Goal: Information Seeking & Learning: Learn about a topic

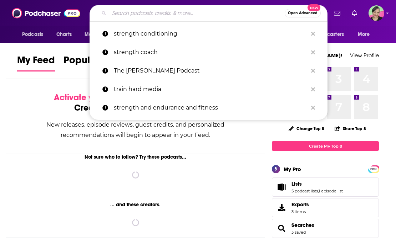
click at [165, 16] on input "Search podcasts, credits, & more..." at bounding box center [196, 12] width 175 height 11
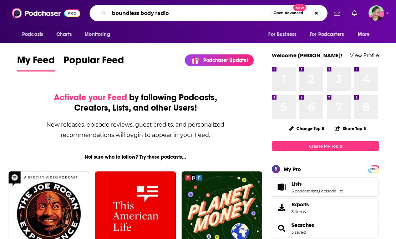
type input "boundless body radio"
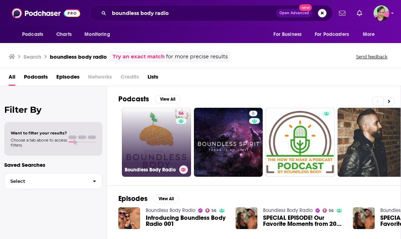
click at [166, 130] on link "56 Boundless Body Radio" at bounding box center [156, 142] width 69 height 69
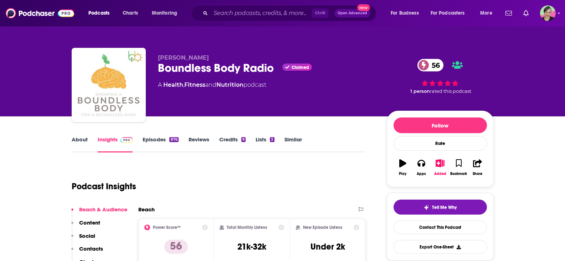
scroll to position [71, 0]
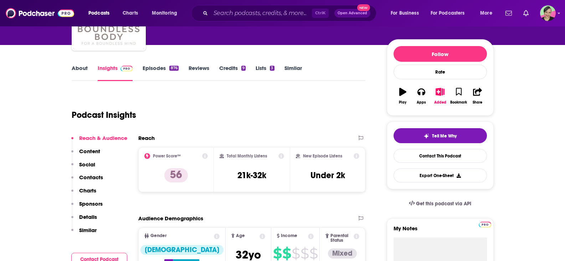
click at [159, 68] on link "Episodes 876" at bounding box center [161, 73] width 36 height 16
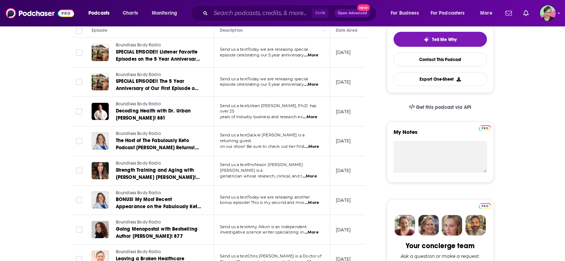
scroll to position [107, 0]
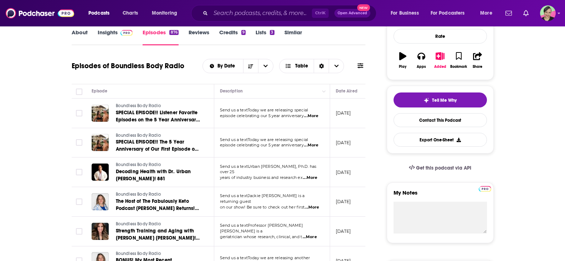
click at [363, 64] on icon at bounding box center [360, 65] width 6 height 5
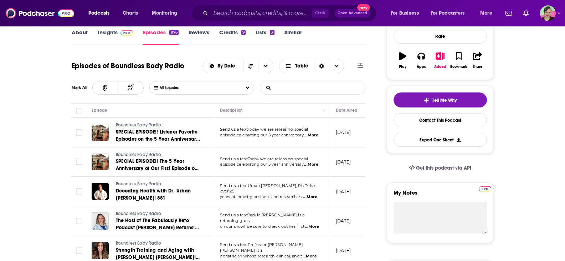
click at [324, 86] on input "List Search Input" at bounding box center [297, 87] width 74 height 13
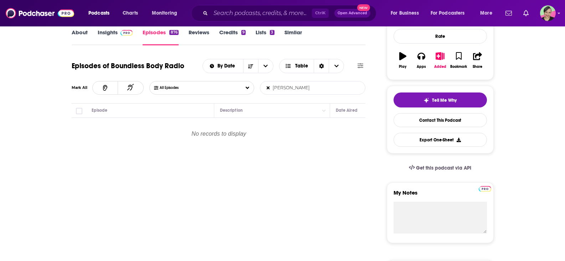
drag, startPoint x: 290, startPoint y: 87, endPoint x: 310, endPoint y: 86, distance: 19.6
click at [310, 86] on input "[PERSON_NAME]" at bounding box center [297, 87] width 74 height 13
type input "[PERSON_NAME]"
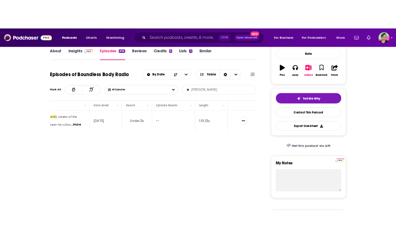
scroll to position [116, 0]
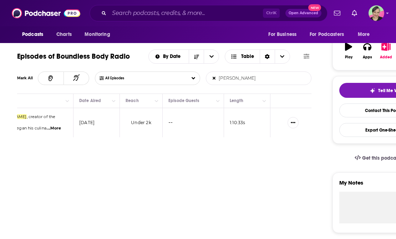
click at [197, 14] on input "Search podcasts, credits, & more..." at bounding box center [186, 12] width 154 height 11
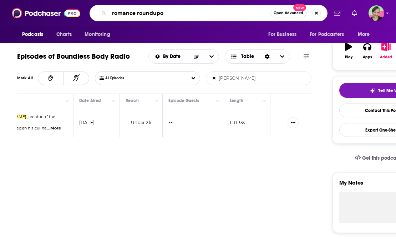
type input "romance roundup"
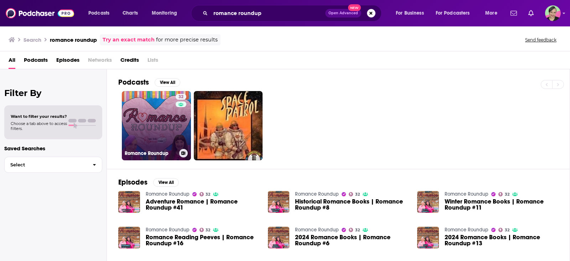
click at [150, 97] on link "32 Romance Roundup" at bounding box center [156, 125] width 69 height 69
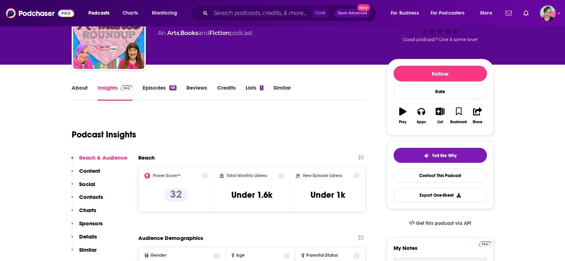
scroll to position [36, 0]
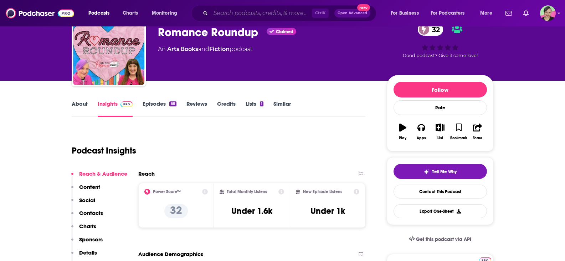
click at [259, 13] on input "Search podcasts, credits, & more..." at bounding box center [261, 12] width 101 height 11
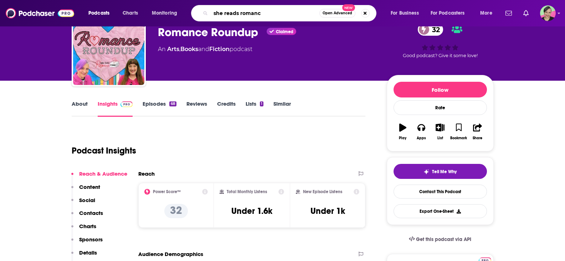
type input "she reads romance"
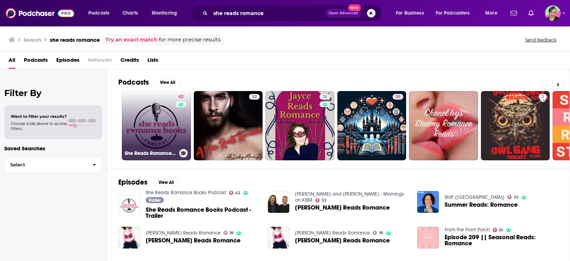
click at [150, 111] on link "42 She Reads Romance Books Podcast" at bounding box center [156, 125] width 69 height 69
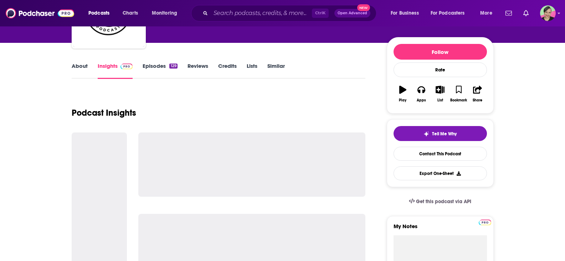
scroll to position [107, 0]
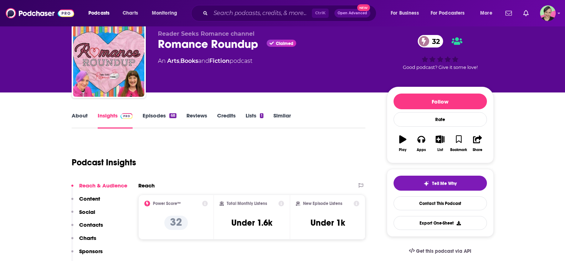
scroll to position [71, 0]
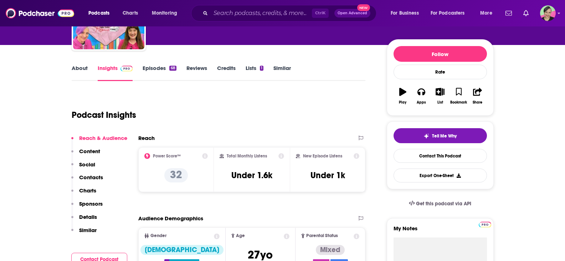
click at [161, 65] on link "Episodes 68" at bounding box center [160, 73] width 34 height 16
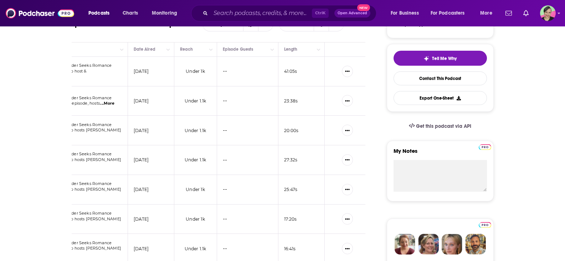
scroll to position [61, 0]
